Goal: Information Seeking & Learning: Learn about a topic

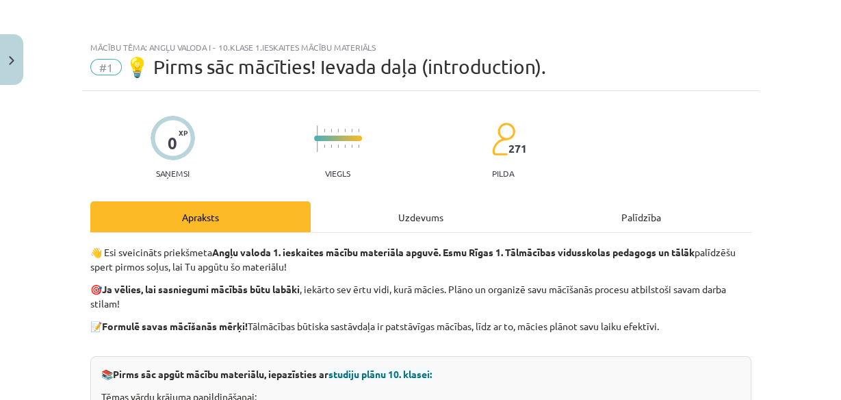
scroll to position [767, 0]
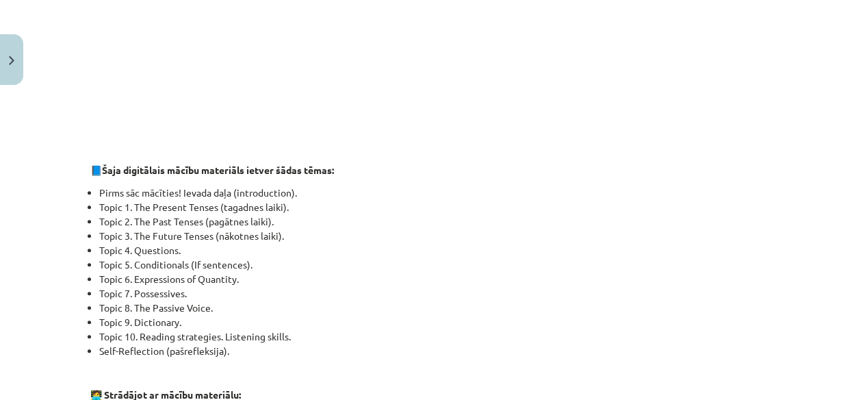
drag, startPoint x: 0, startPoint y: 0, endPoint x: 379, endPoint y: 283, distance: 472.5
click at [379, 283] on li "Topic 6. Expressions of Quantity." at bounding box center [425, 279] width 652 height 14
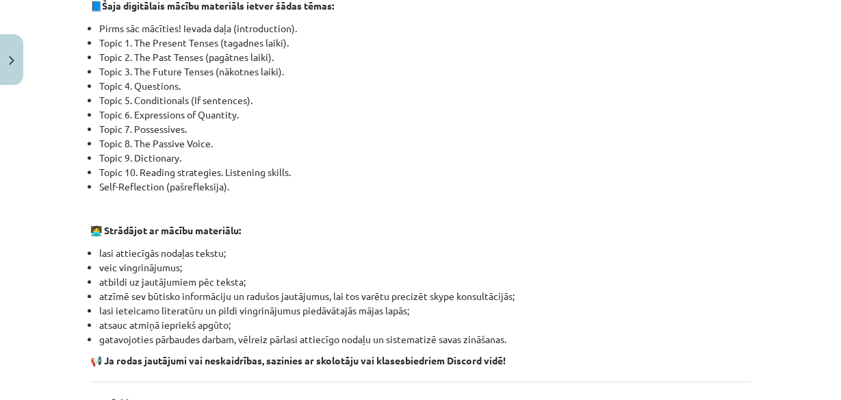
scroll to position [876, 0]
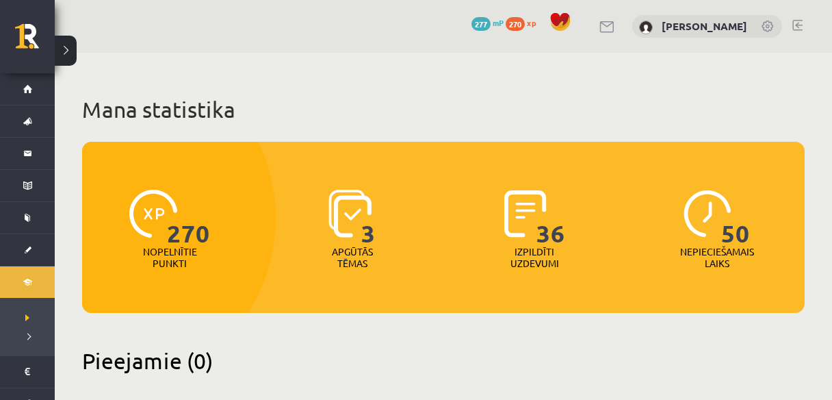
scroll to position [383, 0]
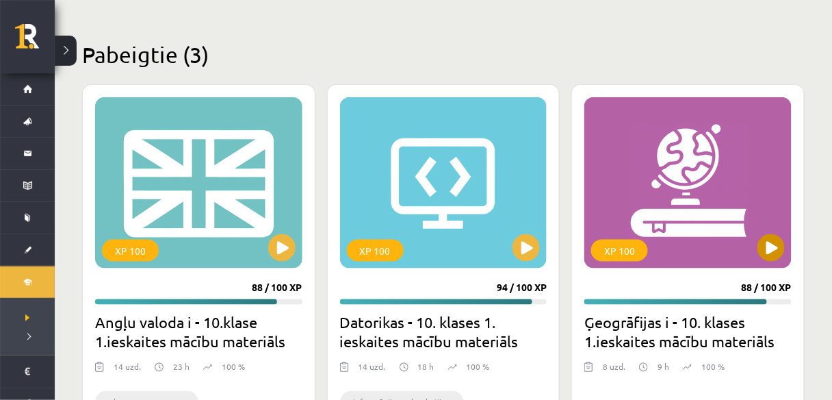
click at [638, 190] on div "XP 100" at bounding box center [688, 182] width 207 height 171
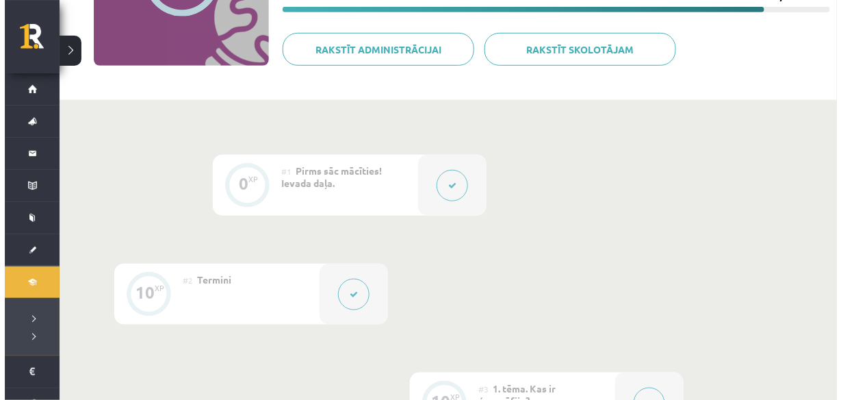
scroll to position [274, 0]
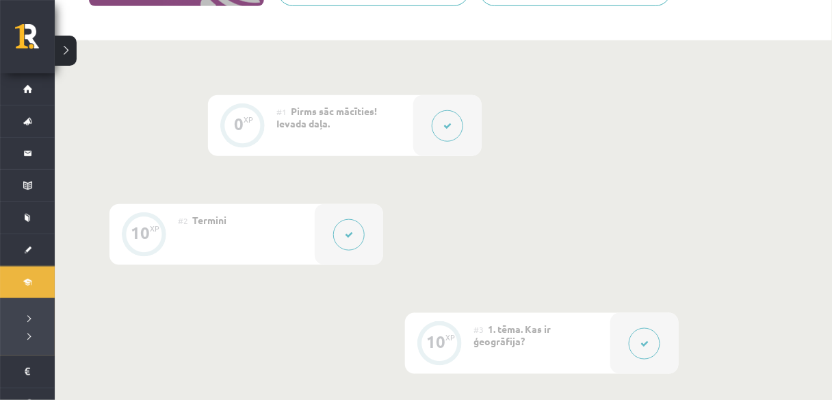
click at [373, 239] on div at bounding box center [349, 234] width 68 height 61
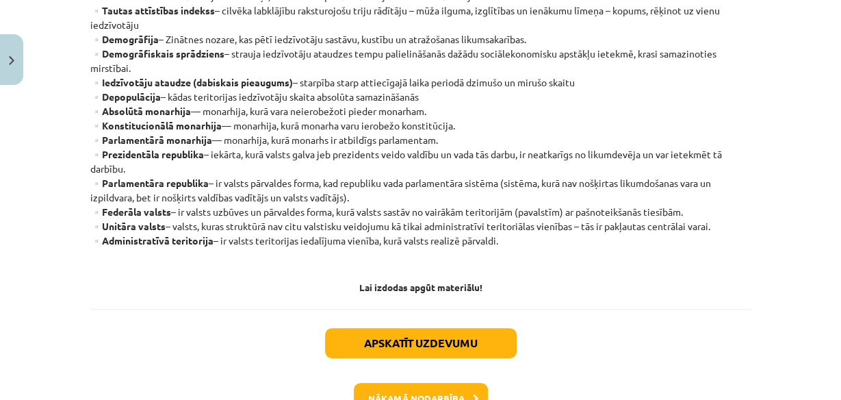
scroll to position [438, 0]
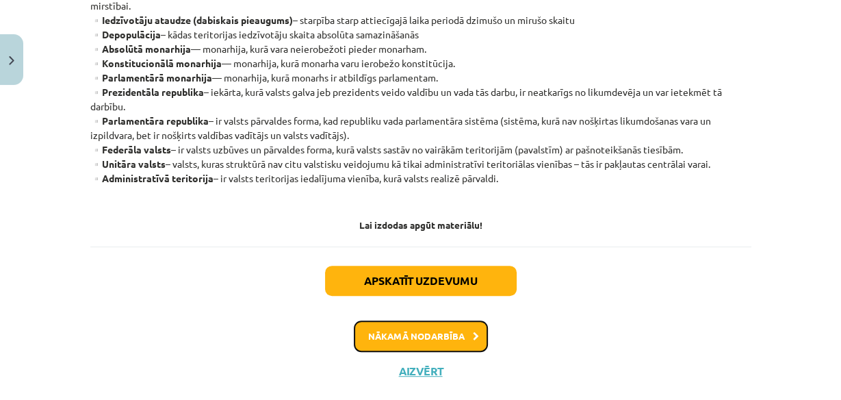
click at [400, 340] on button "Nākamā nodarbība" at bounding box center [421, 335] width 134 height 31
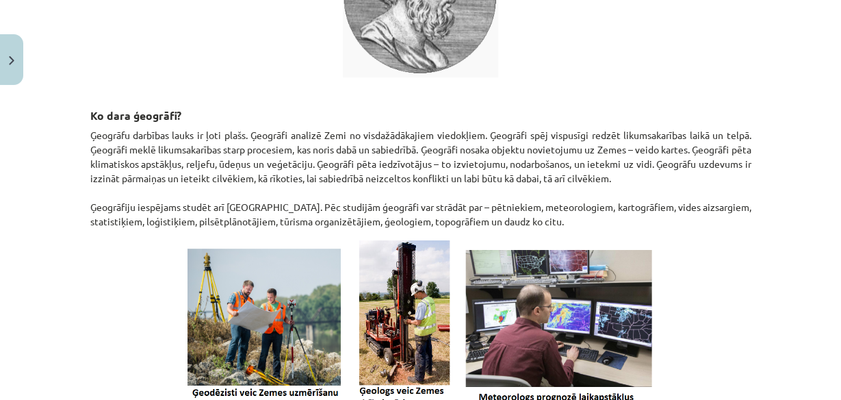
scroll to position [710, 0]
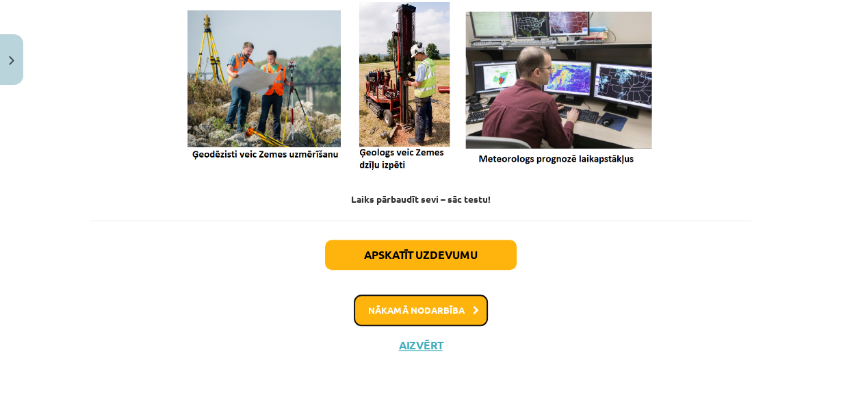
click at [439, 305] on button "Nākamā nodarbība" at bounding box center [421, 309] width 134 height 31
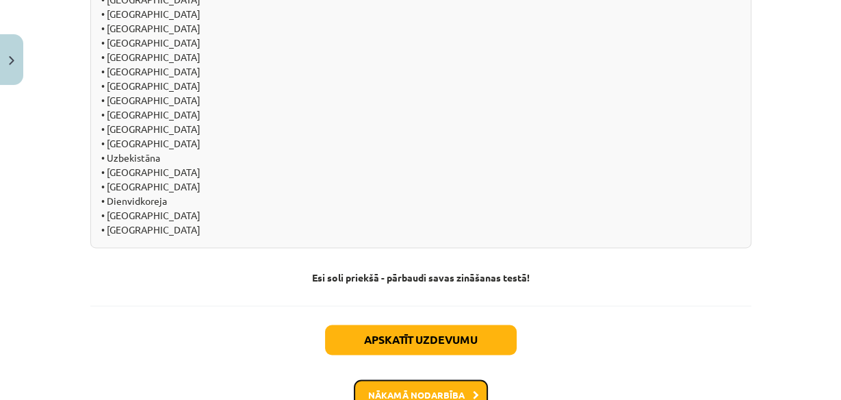
scroll to position [1567, 0]
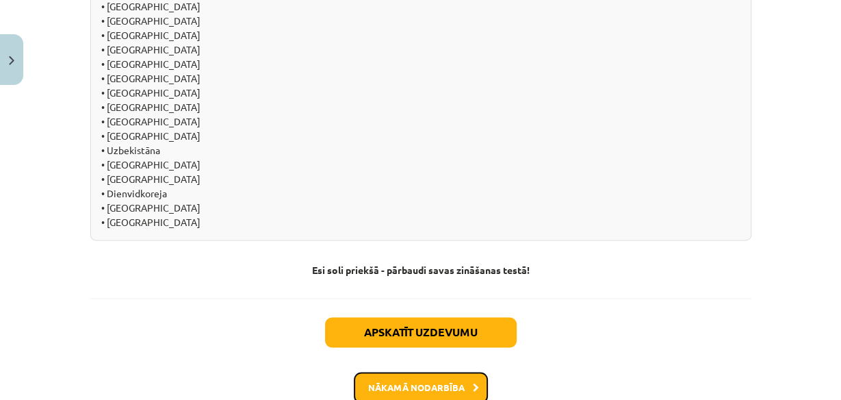
click at [428, 372] on button "Nākamā nodarbība" at bounding box center [421, 387] width 134 height 31
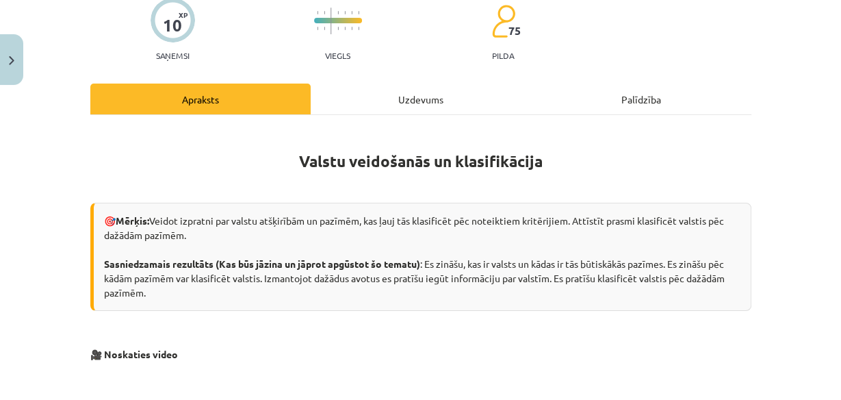
scroll to position [362, 0]
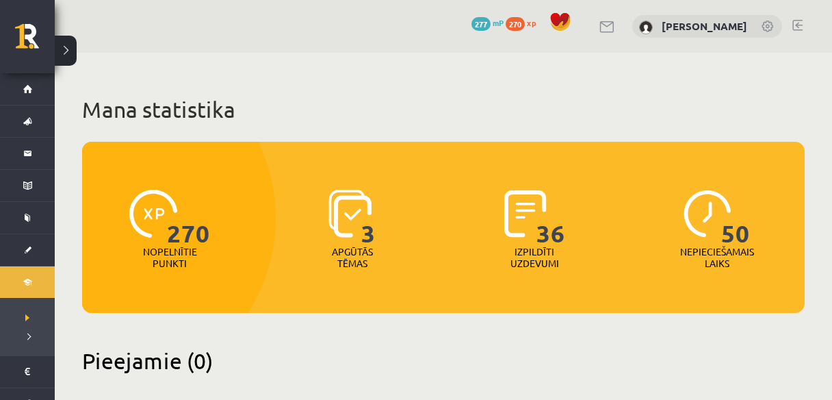
scroll to position [383, 0]
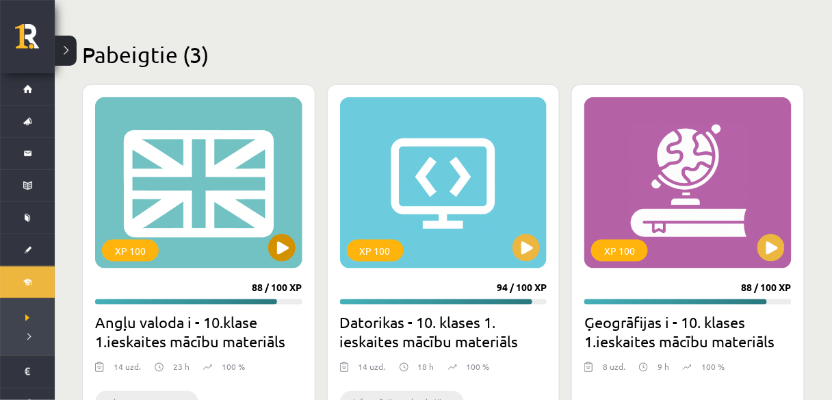
click at [298, 244] on div "XP 100" at bounding box center [198, 182] width 207 height 171
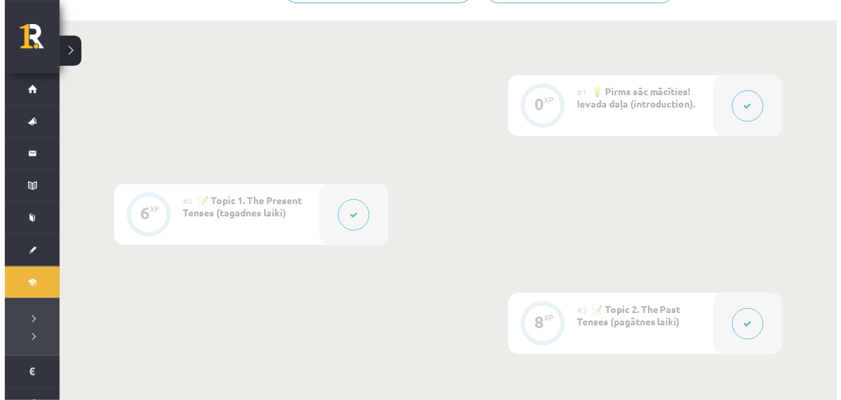
scroll to position [329, 0]
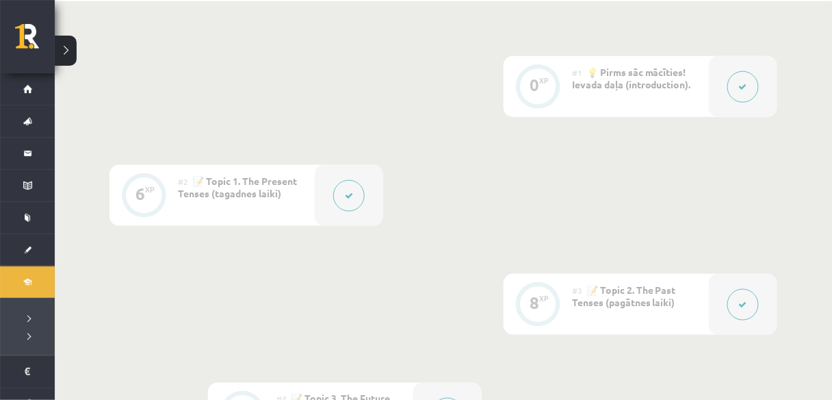
click at [737, 305] on button at bounding box center [743, 304] width 31 height 31
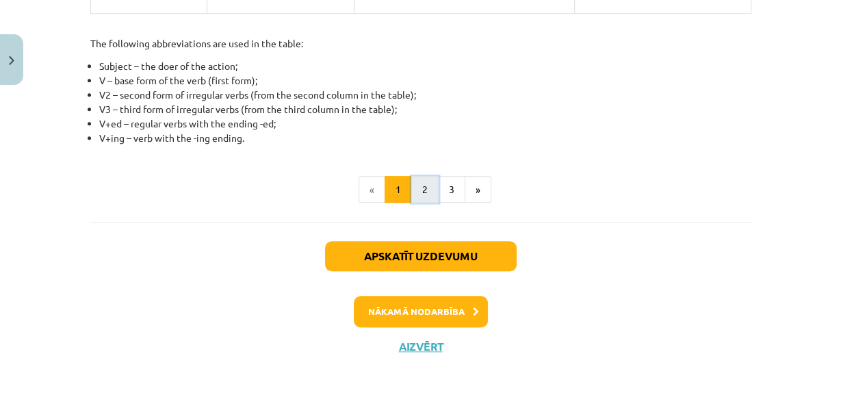
click at [423, 188] on button "2" at bounding box center [424, 189] width 27 height 27
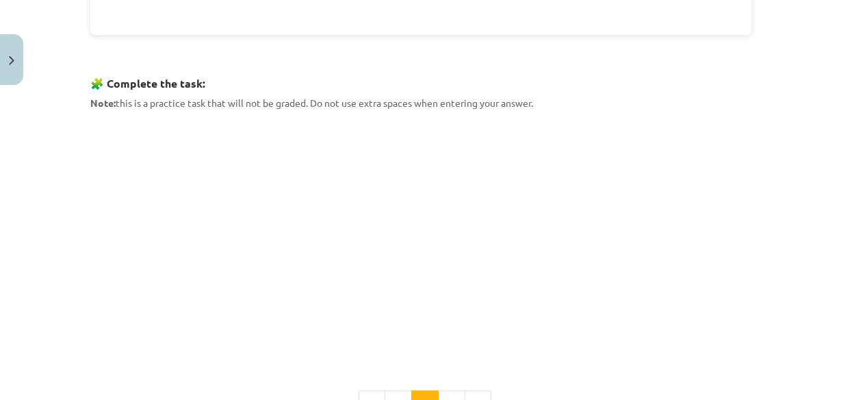
scroll to position [683, 0]
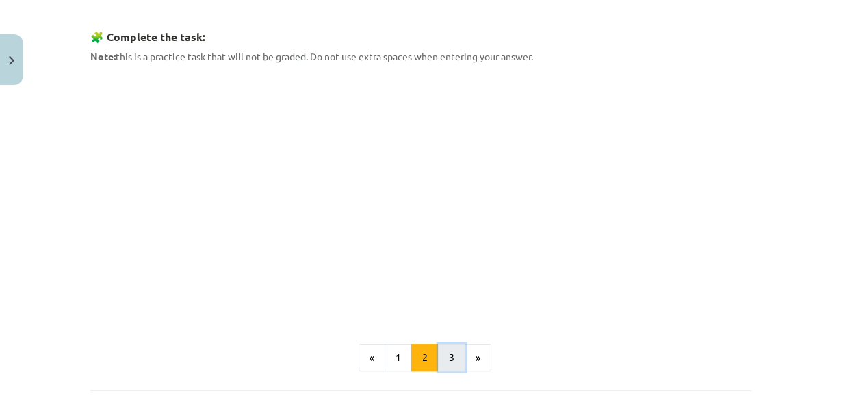
click at [442, 353] on button "3" at bounding box center [451, 357] width 27 height 27
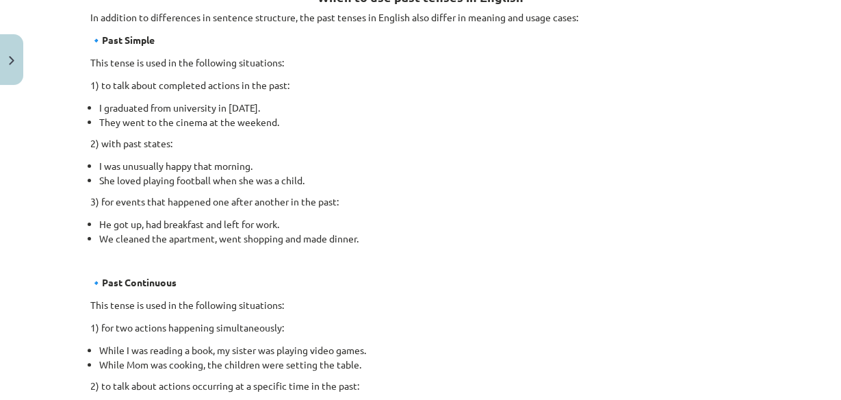
scroll to position [244, 0]
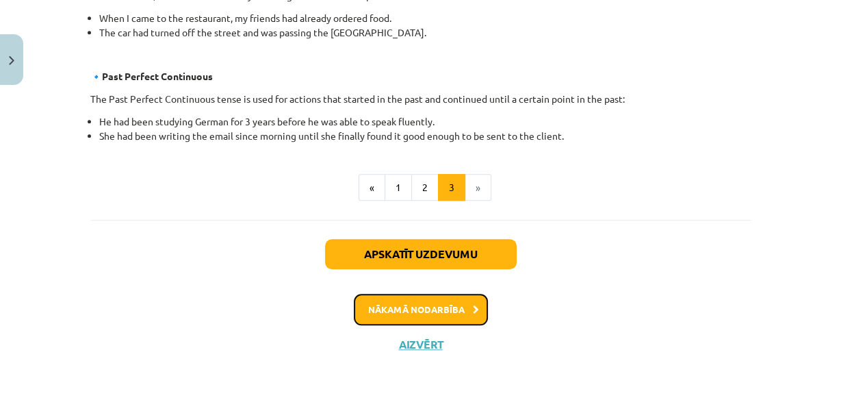
click at [416, 307] on button "Nākamā nodarbība" at bounding box center [421, 309] width 134 height 31
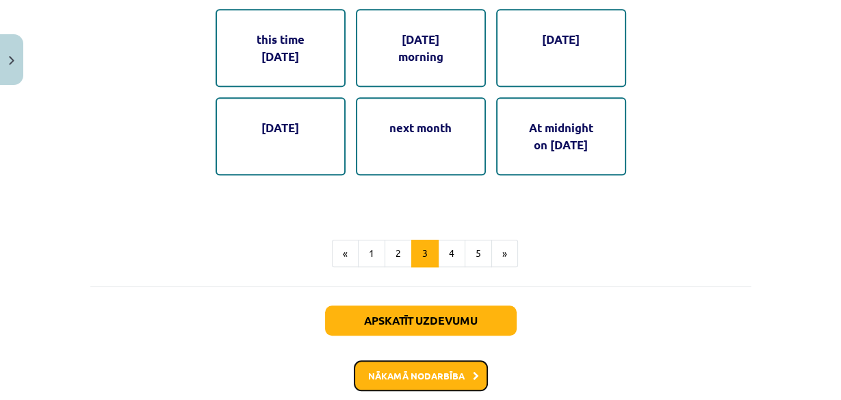
scroll to position [932, 0]
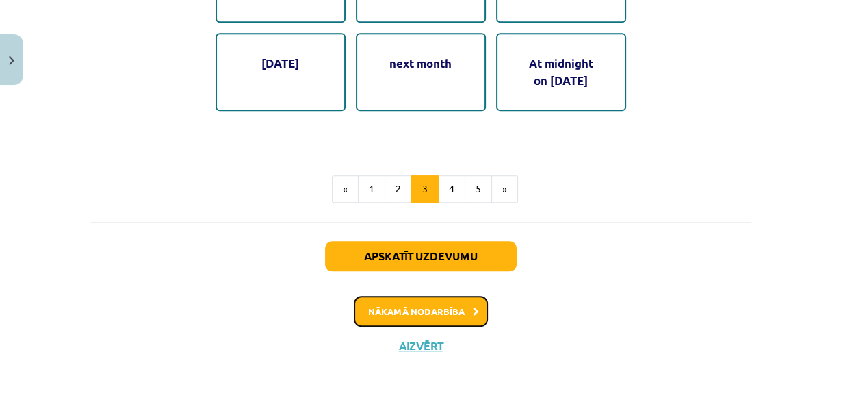
click at [408, 301] on button "Nākamā nodarbība" at bounding box center [421, 311] width 134 height 31
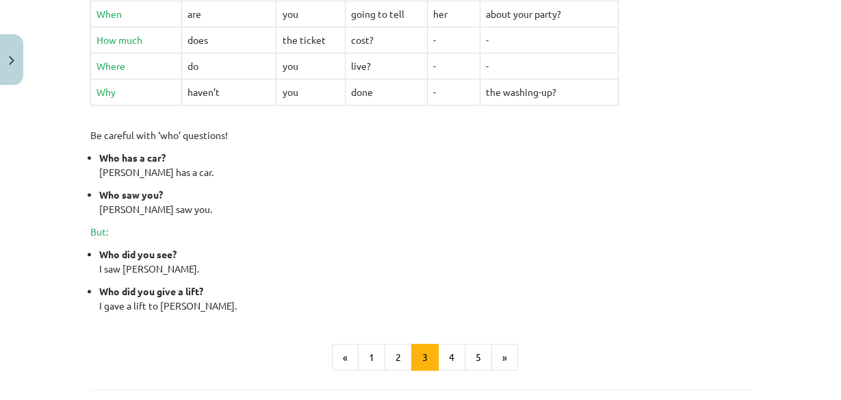
scroll to position [750, 0]
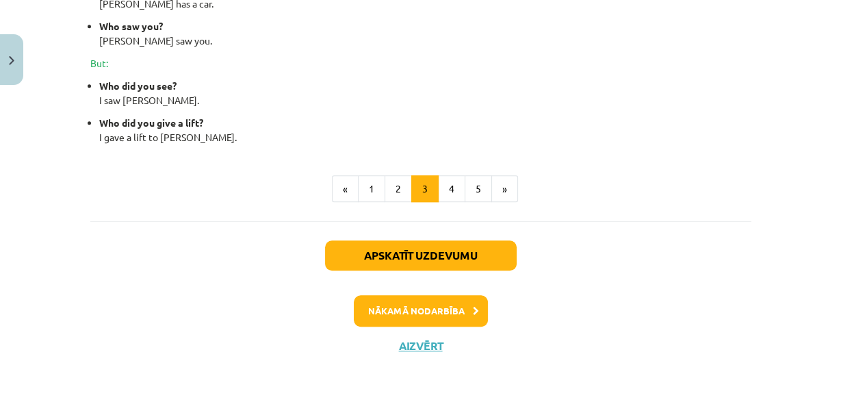
click at [431, 349] on div "Apskatīt uzdevumu Nākamā nodarbība Aizvērt" at bounding box center [420, 291] width 661 height 140
click at [422, 339] on button "Aizvērt" at bounding box center [421, 346] width 52 height 14
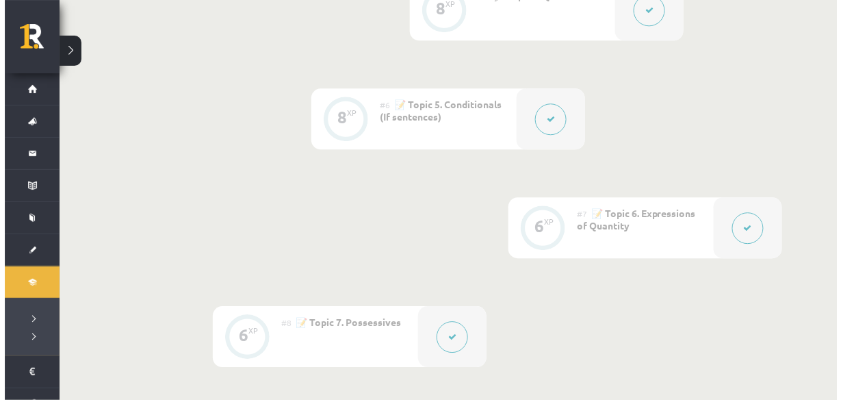
scroll to position [821, 0]
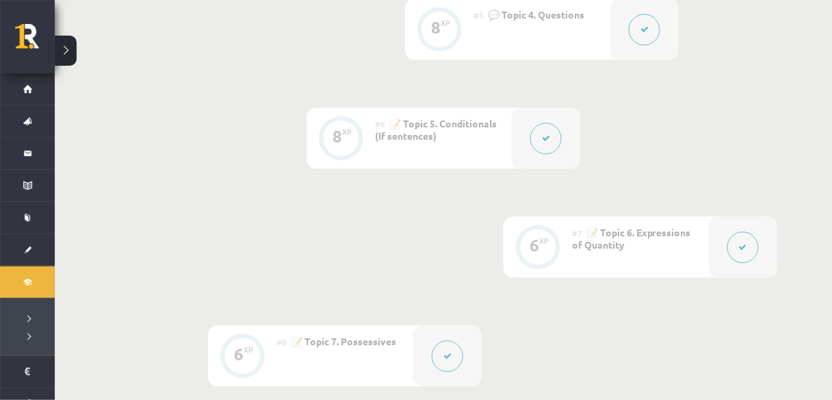
click at [533, 139] on button at bounding box center [546, 138] width 31 height 31
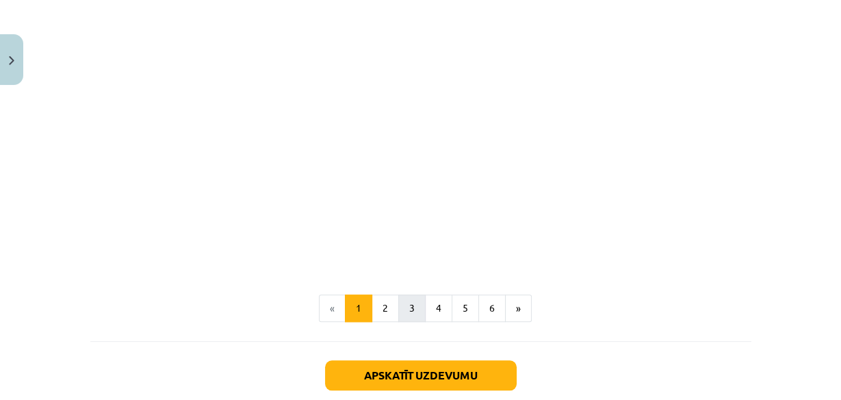
scroll to position [986, 0]
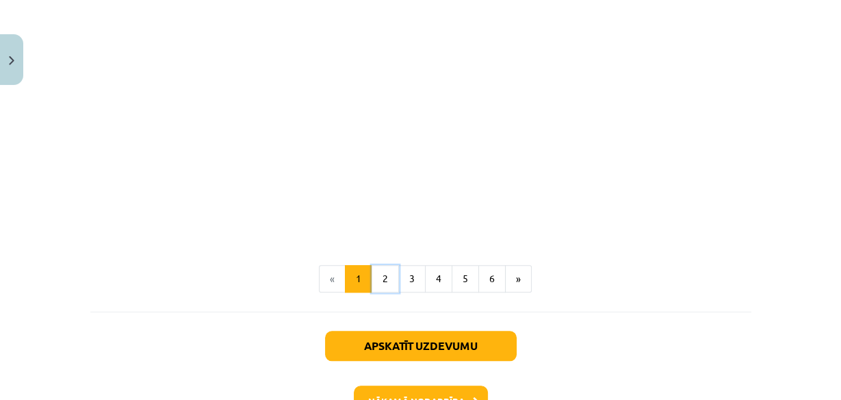
click at [385, 280] on button "2" at bounding box center [385, 278] width 27 height 27
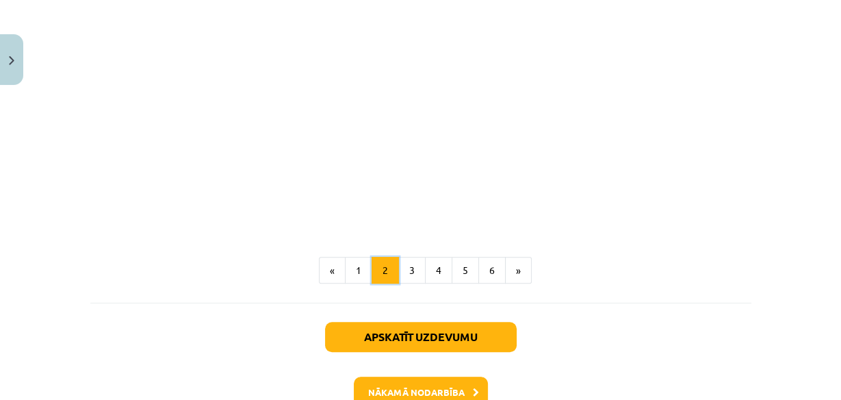
scroll to position [751, 0]
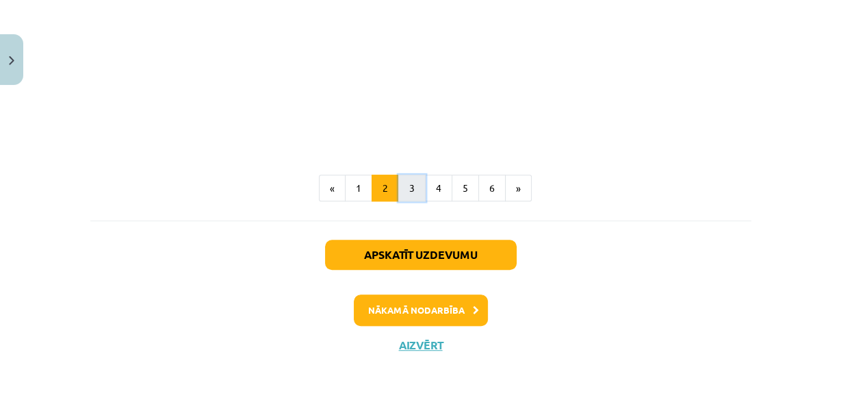
click at [407, 185] on button "3" at bounding box center [411, 188] width 27 height 27
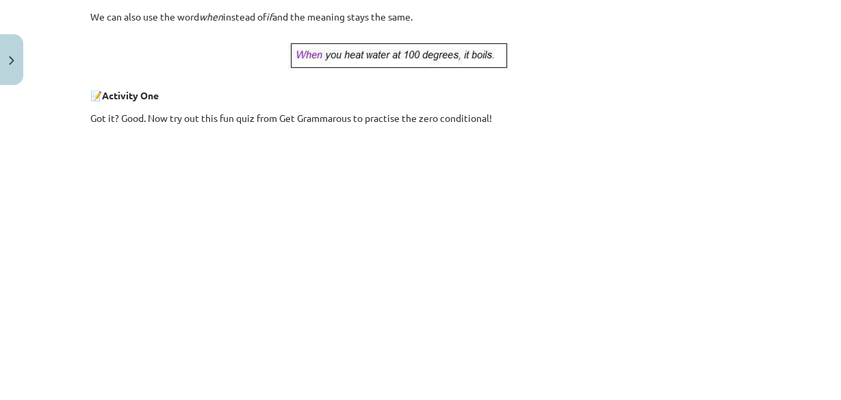
scroll to position [737, 0]
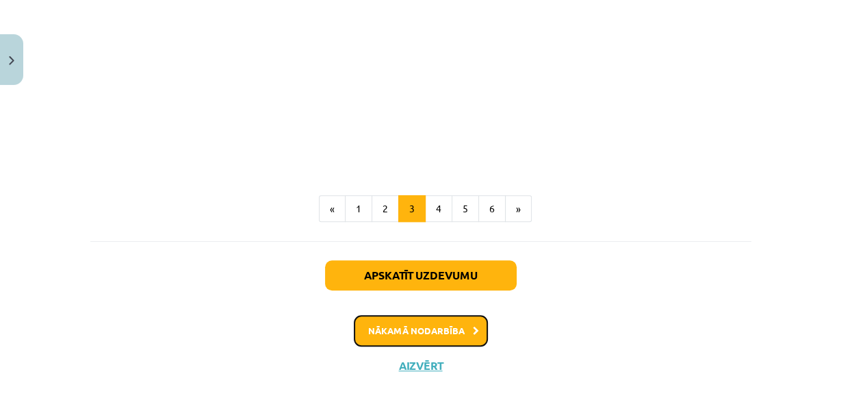
click at [421, 331] on button "Nākamā nodarbība" at bounding box center [421, 330] width 134 height 31
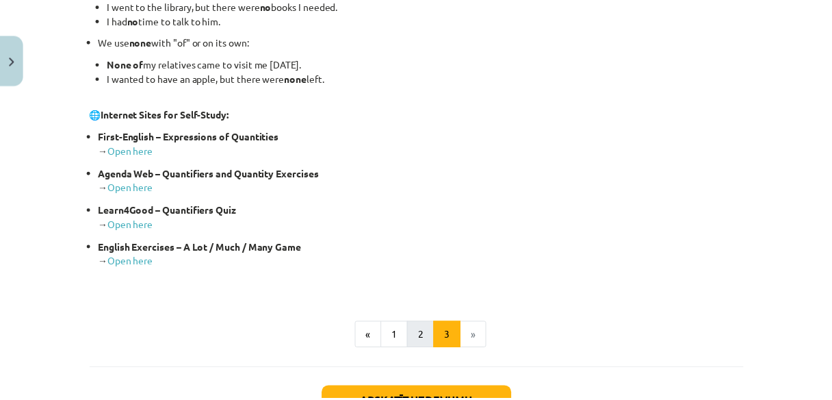
scroll to position [455, 0]
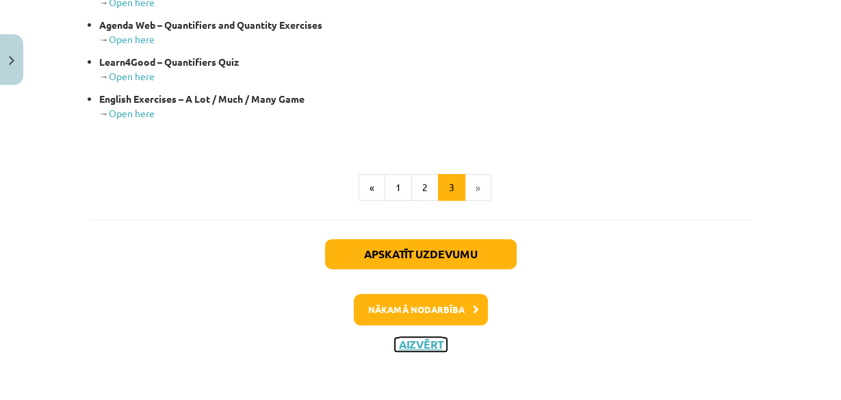
click at [429, 338] on button "Aizvērt" at bounding box center [421, 344] width 52 height 14
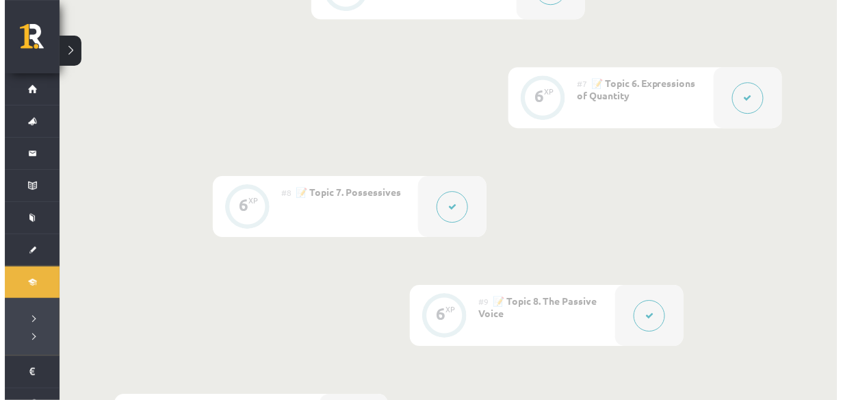
scroll to position [986, 0]
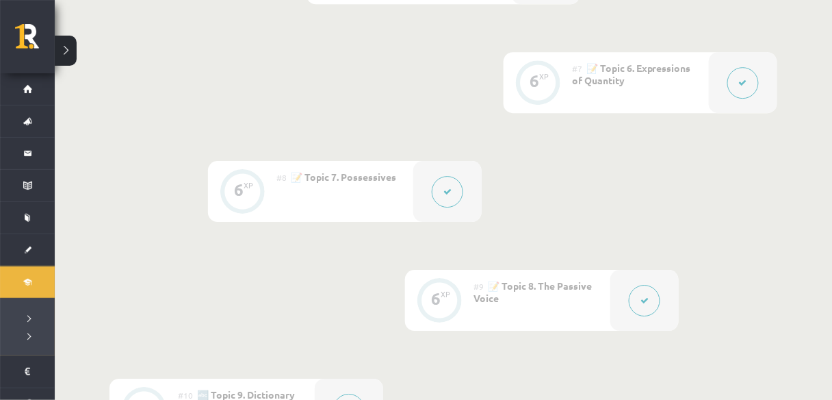
click at [647, 322] on div at bounding box center [645, 300] width 68 height 61
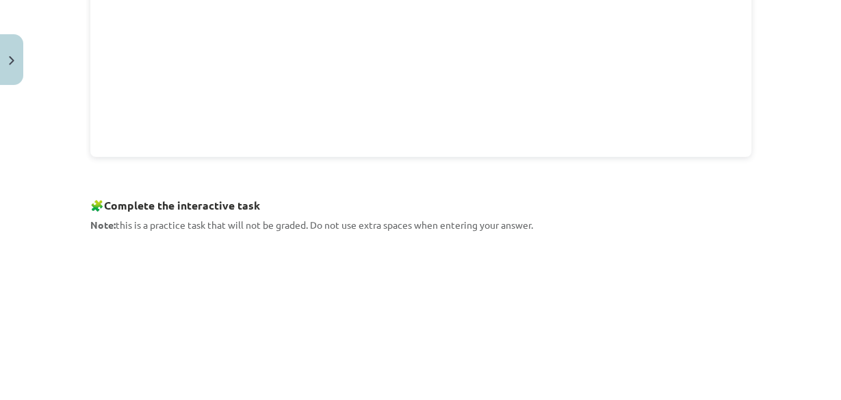
scroll to position [800, 0]
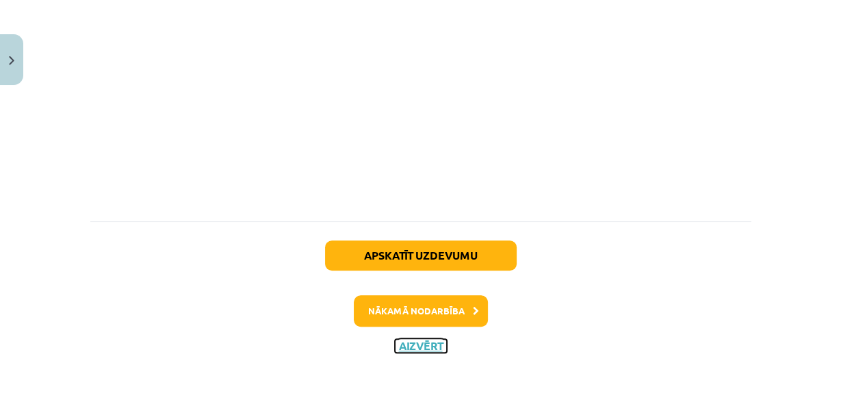
click at [420, 344] on button "Aizvērt" at bounding box center [421, 346] width 52 height 14
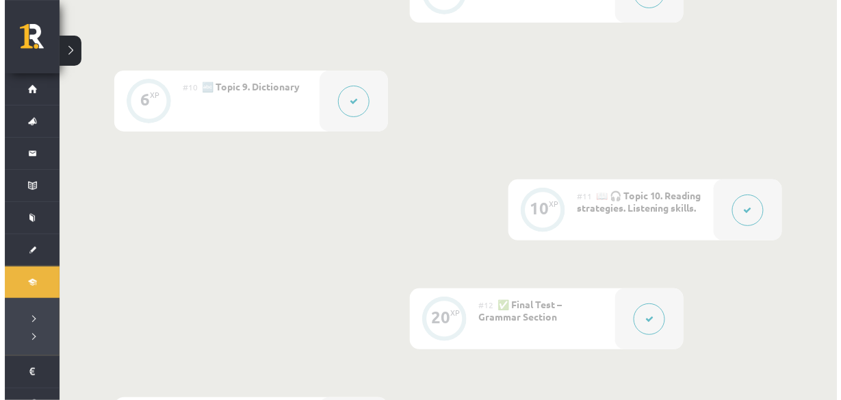
scroll to position [1314, 0]
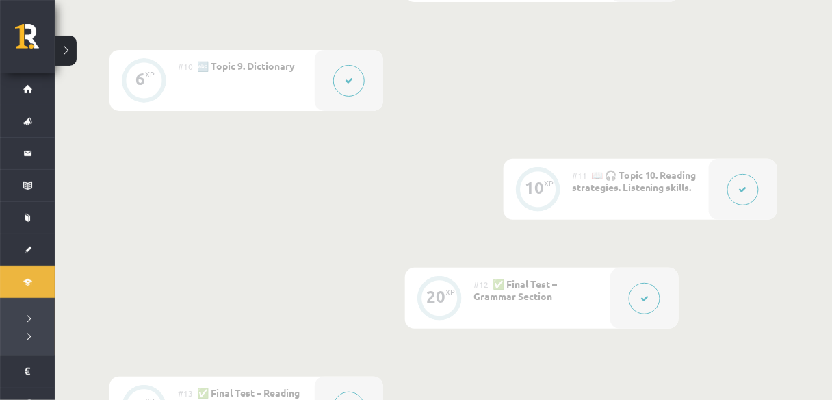
click at [617, 296] on div at bounding box center [645, 298] width 68 height 61
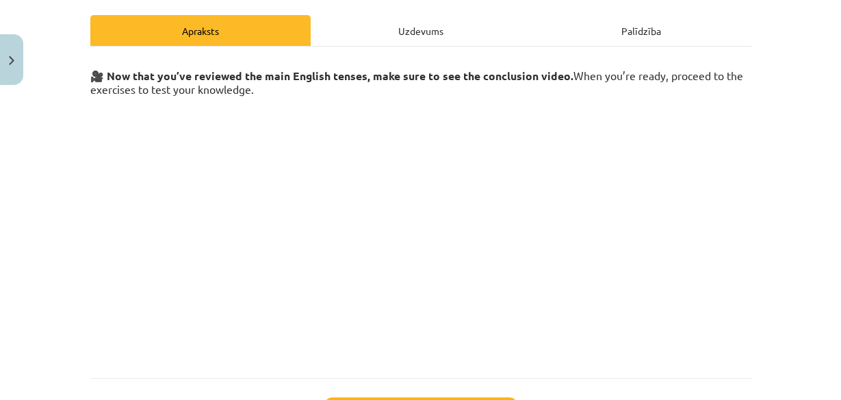
scroll to position [22, 0]
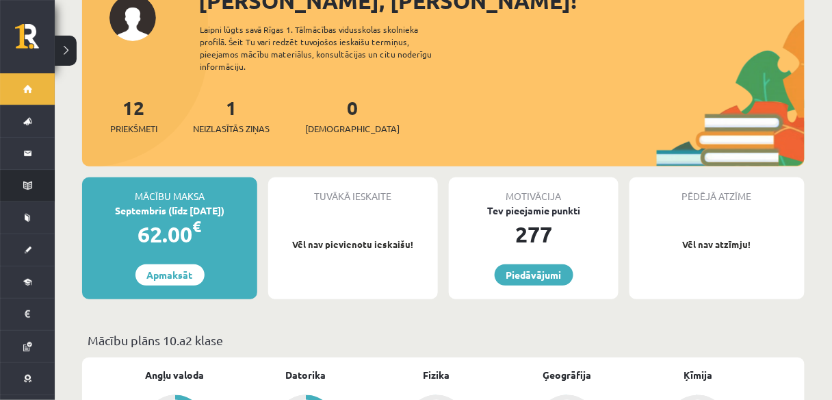
scroll to position [110, 0]
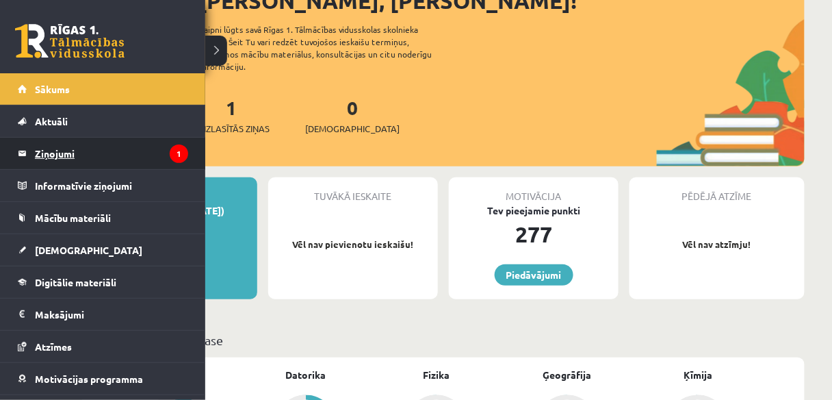
click at [49, 152] on legend "Ziņojumi 1" at bounding box center [111, 153] width 153 height 31
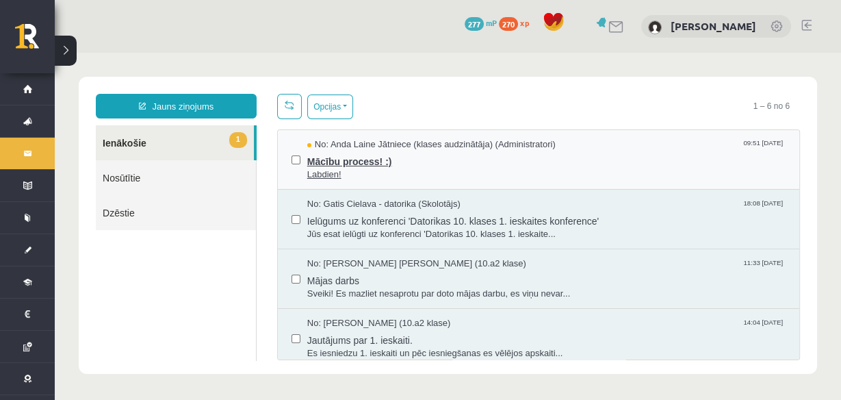
click at [411, 170] on span "Labdien!" at bounding box center [546, 174] width 479 height 13
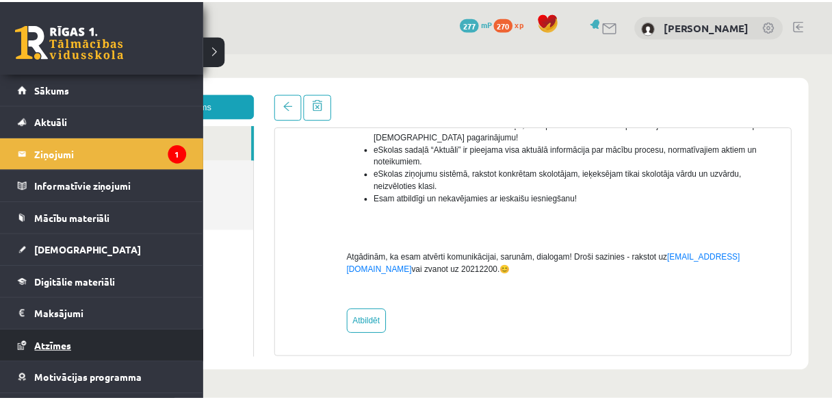
scroll to position [56, 0]
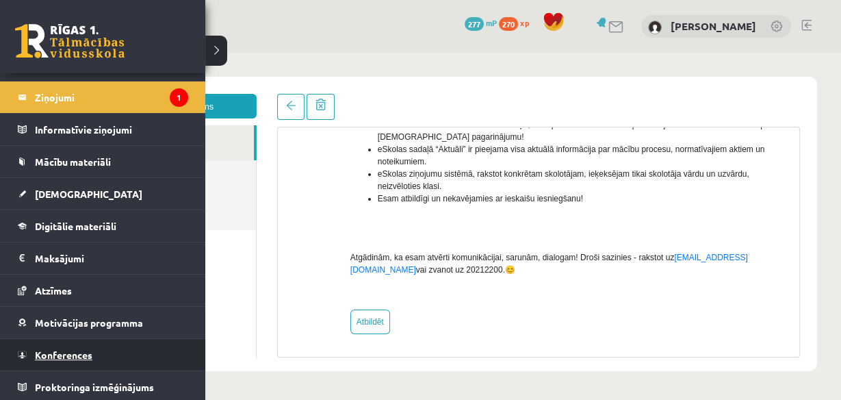
click at [89, 344] on link "Konferences" at bounding box center [103, 354] width 170 height 31
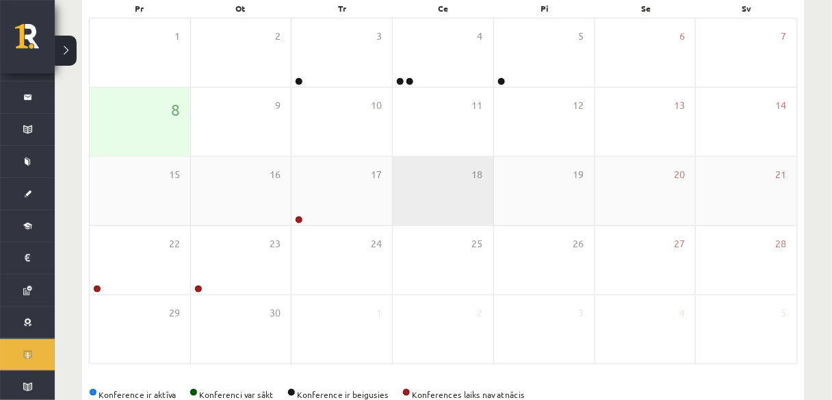
scroll to position [253, 0]
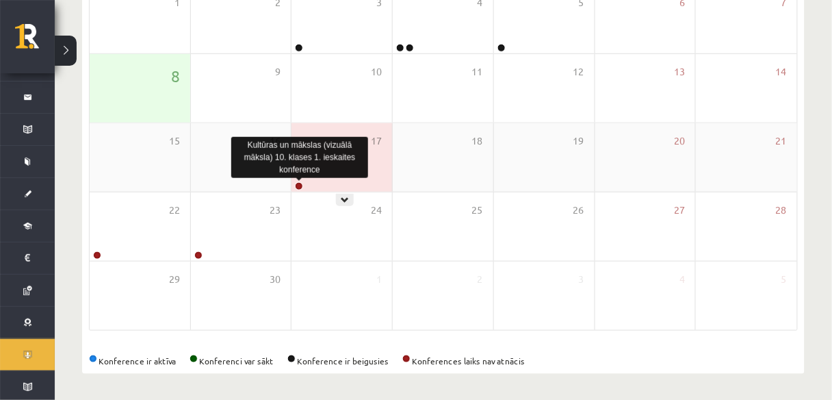
click at [299, 182] on link at bounding box center [299, 186] width 8 height 8
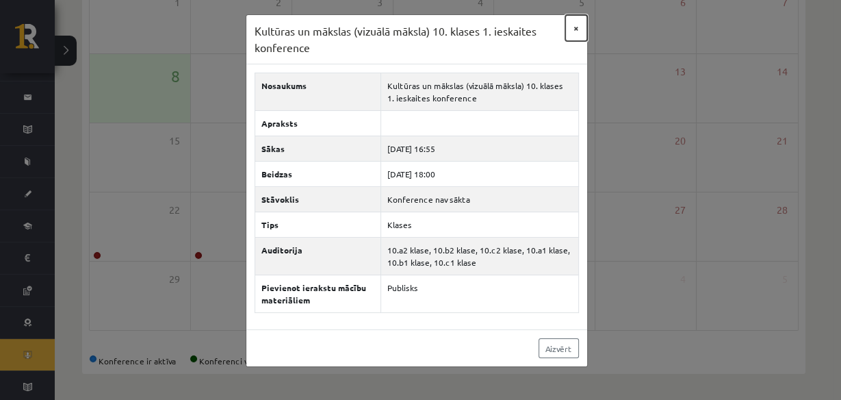
click at [581, 25] on button "×" at bounding box center [576, 28] width 22 height 26
